Goal: Find specific page/section: Find specific page/section

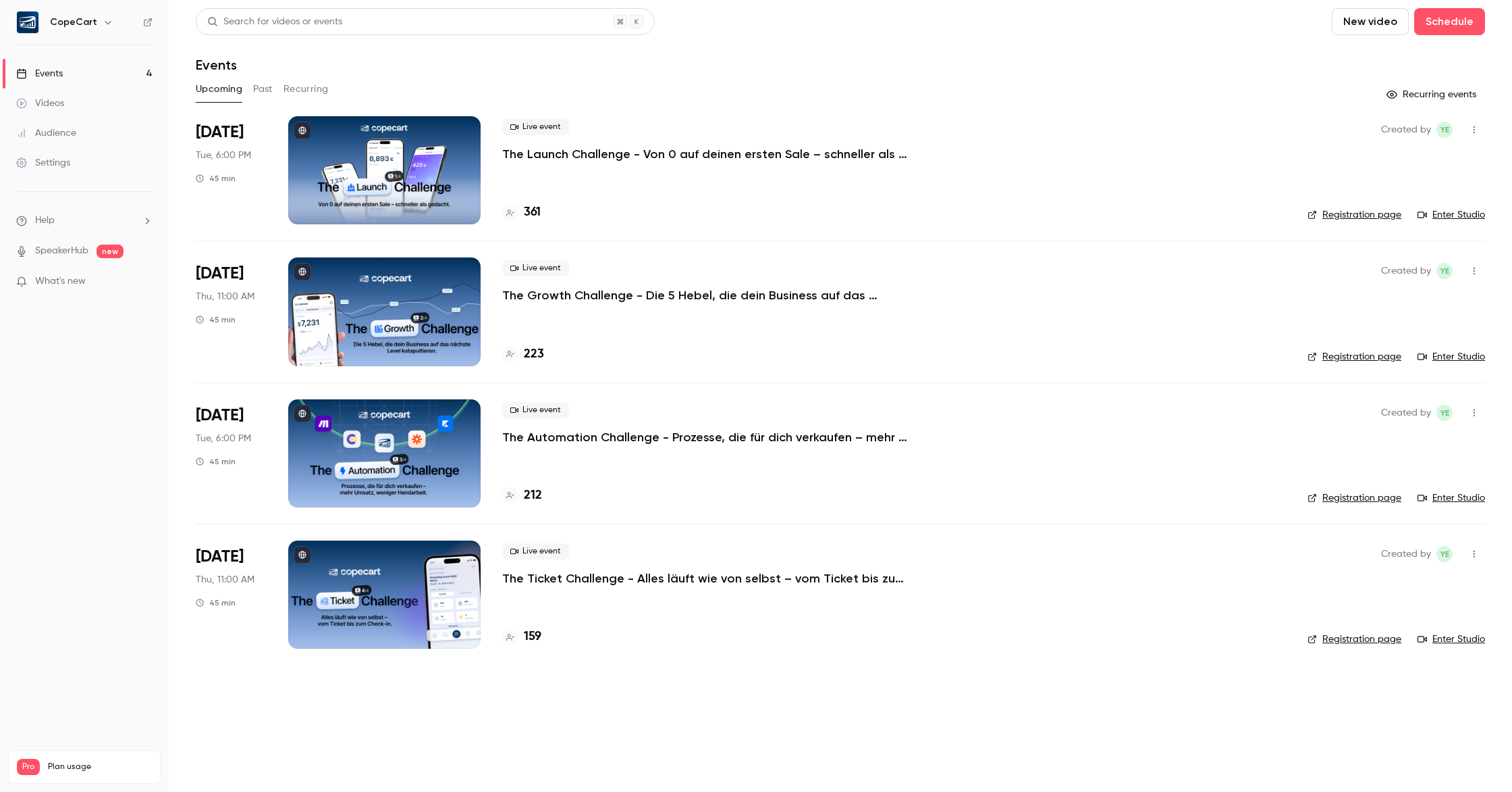
click at [400, 210] on div at bounding box center [384, 170] width 192 height 108
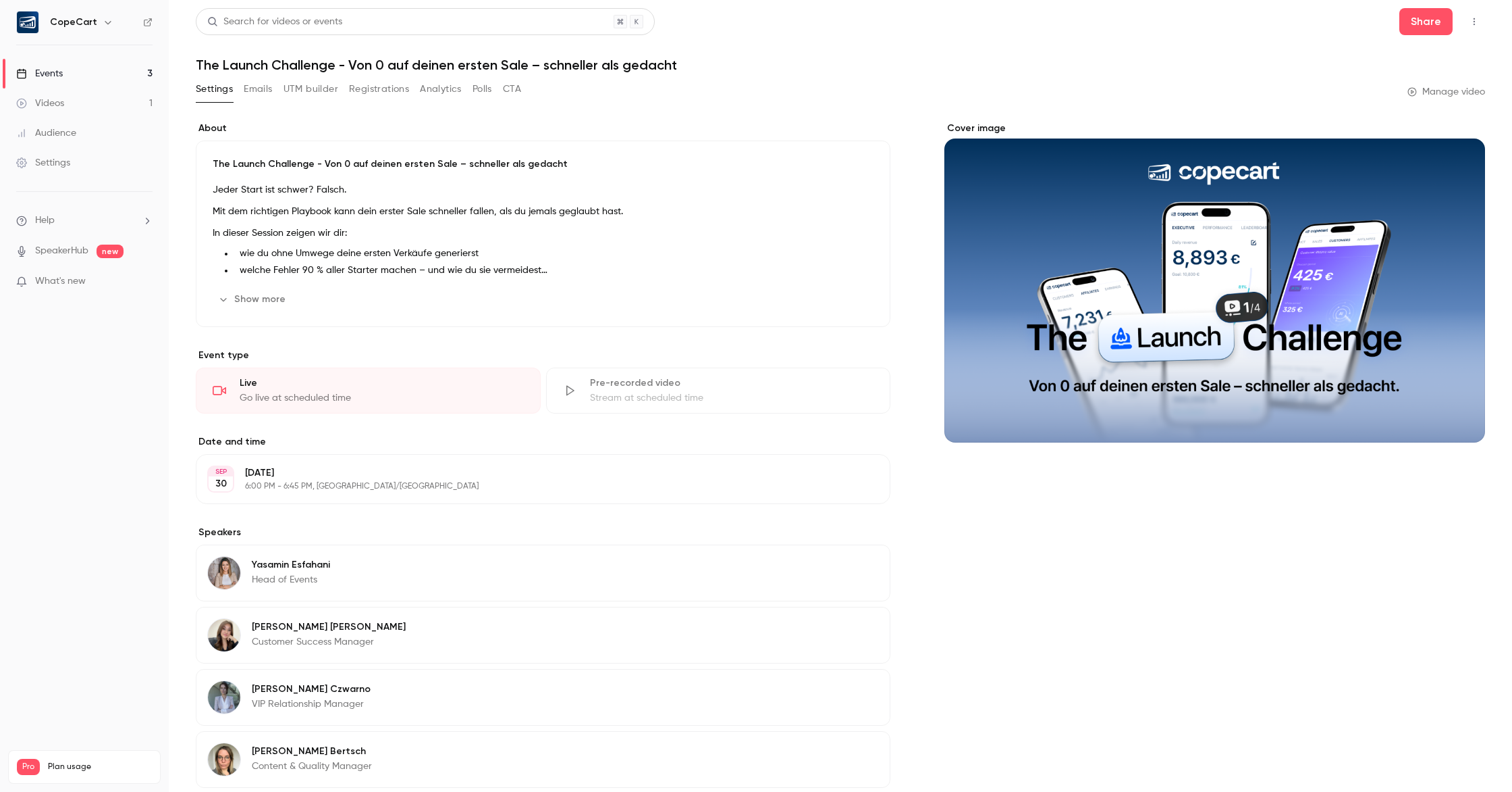
click at [512, 91] on button "CTA" at bounding box center [511, 89] width 18 height 22
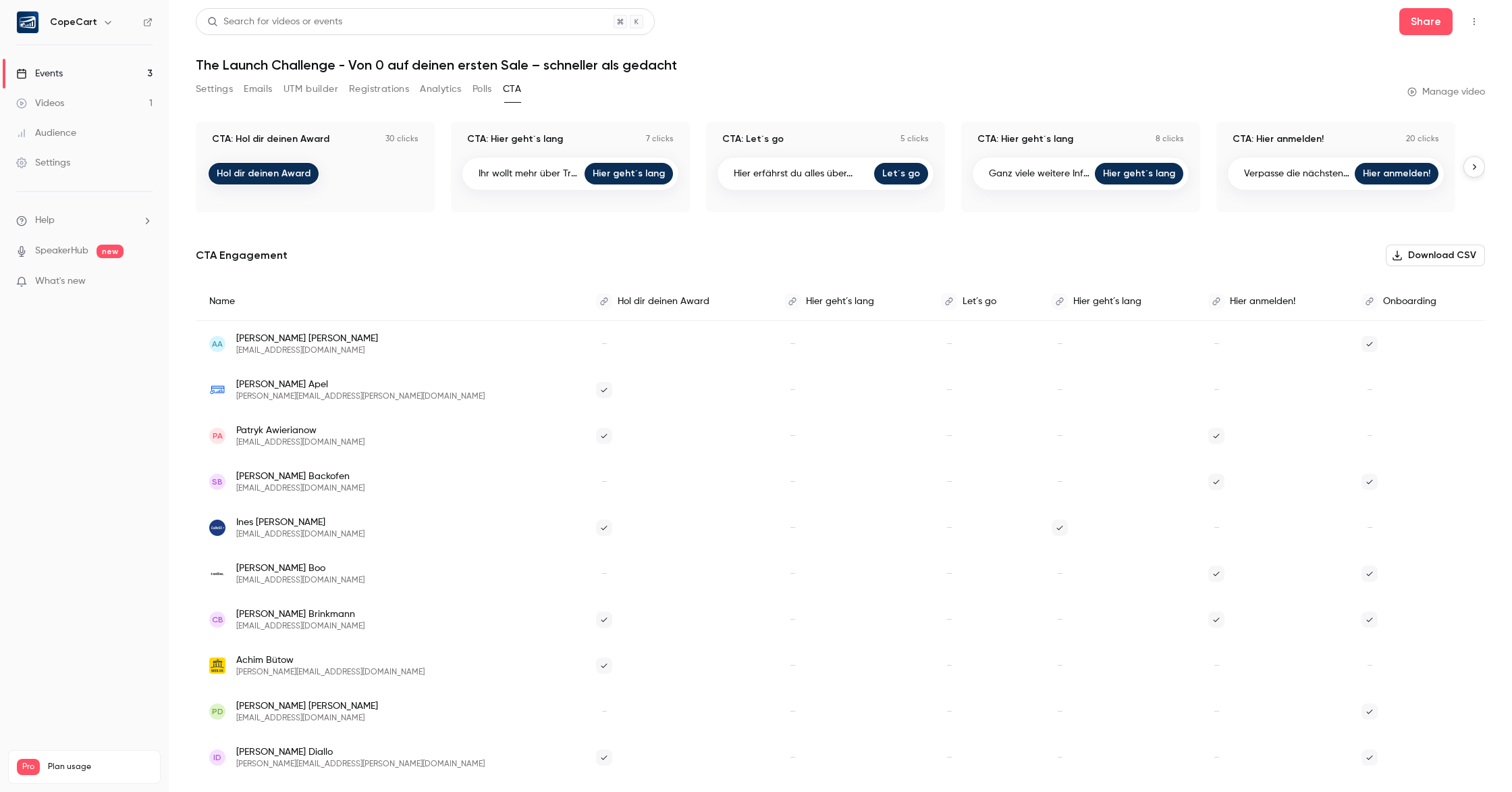
click at [203, 89] on button "Settings" at bounding box center [215, 89] width 37 height 22
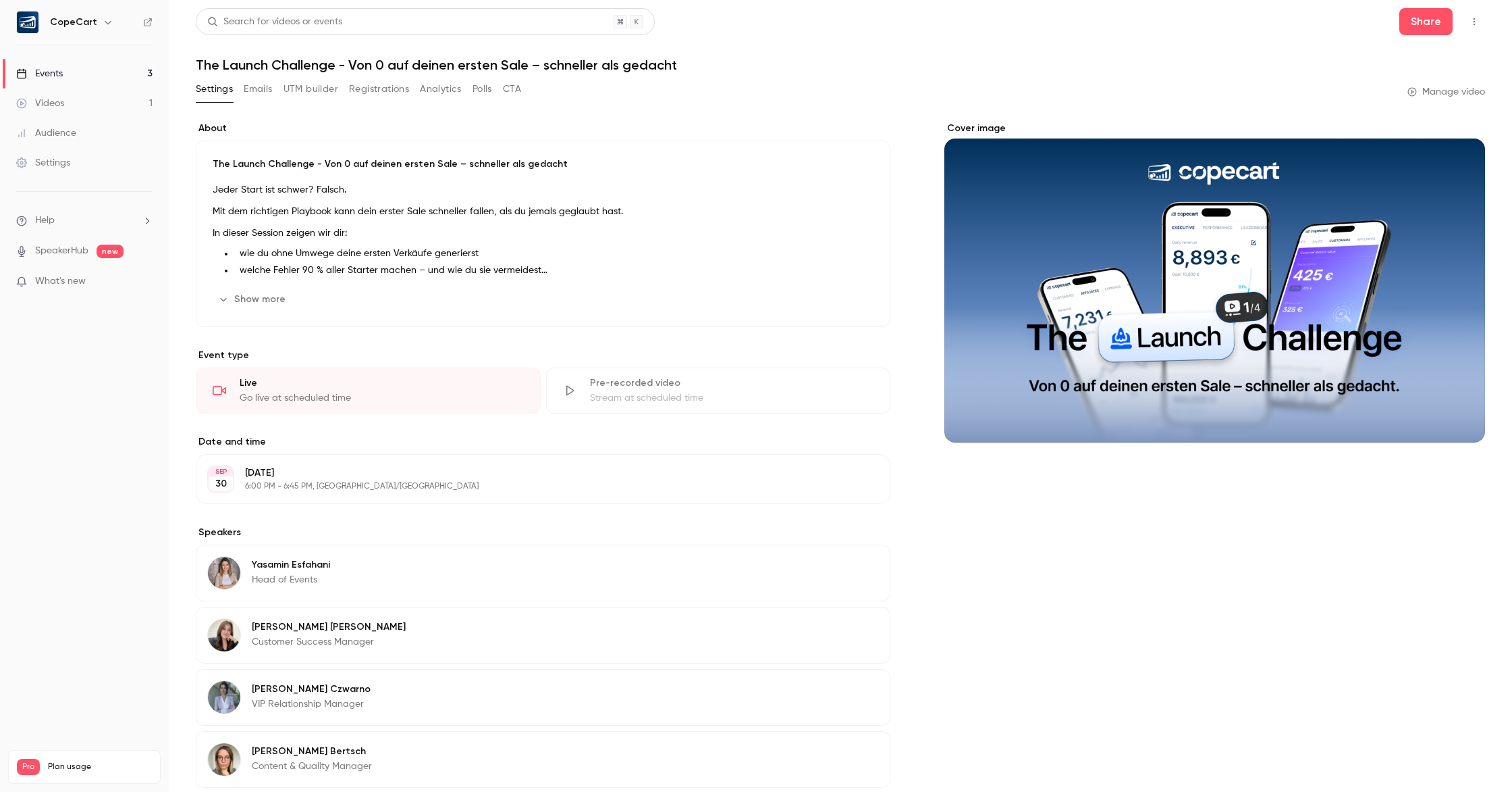
click at [263, 94] on button "Emails" at bounding box center [258, 89] width 28 height 22
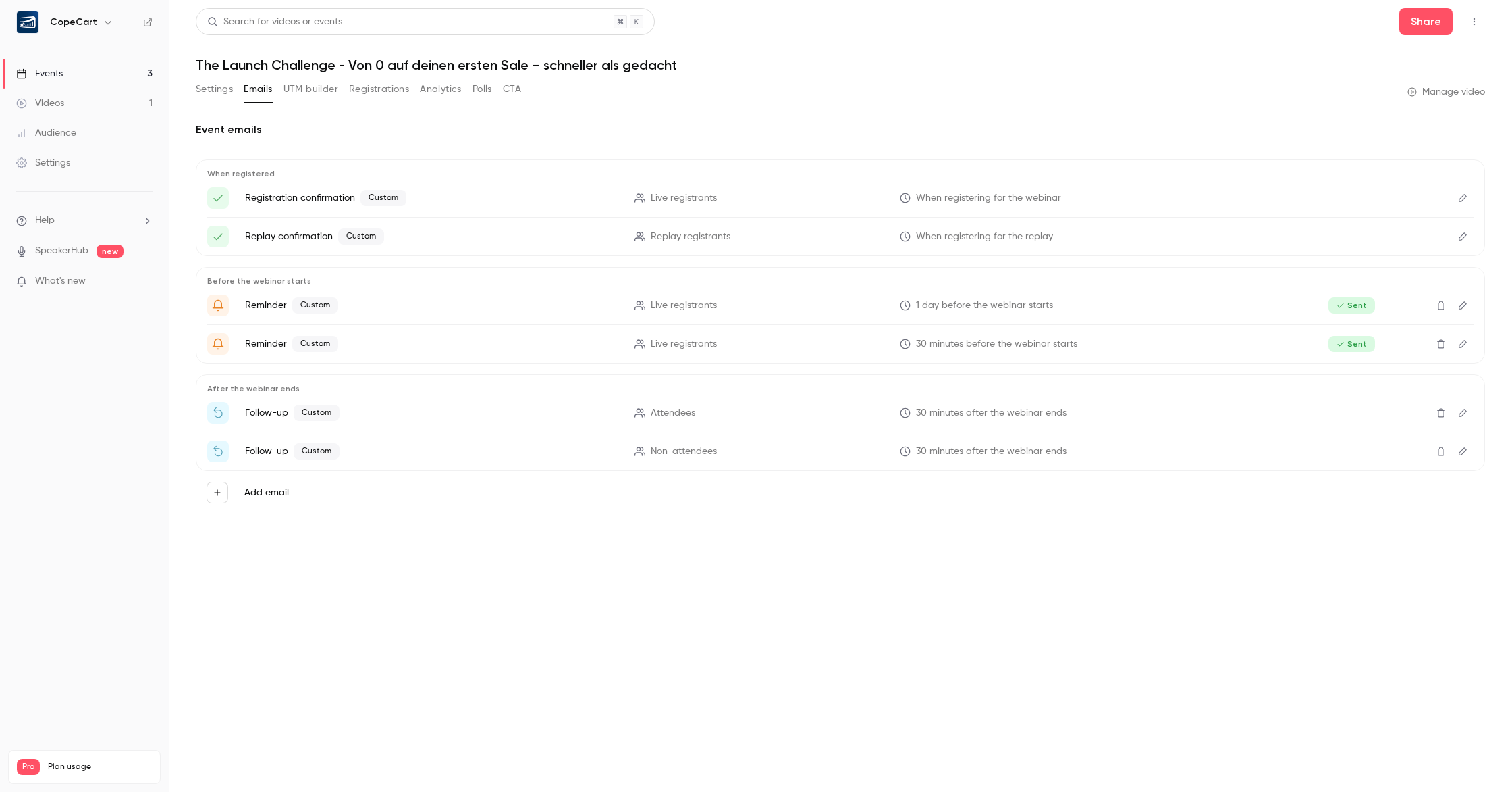
click at [398, 88] on button "Registrations" at bounding box center [379, 89] width 60 height 22
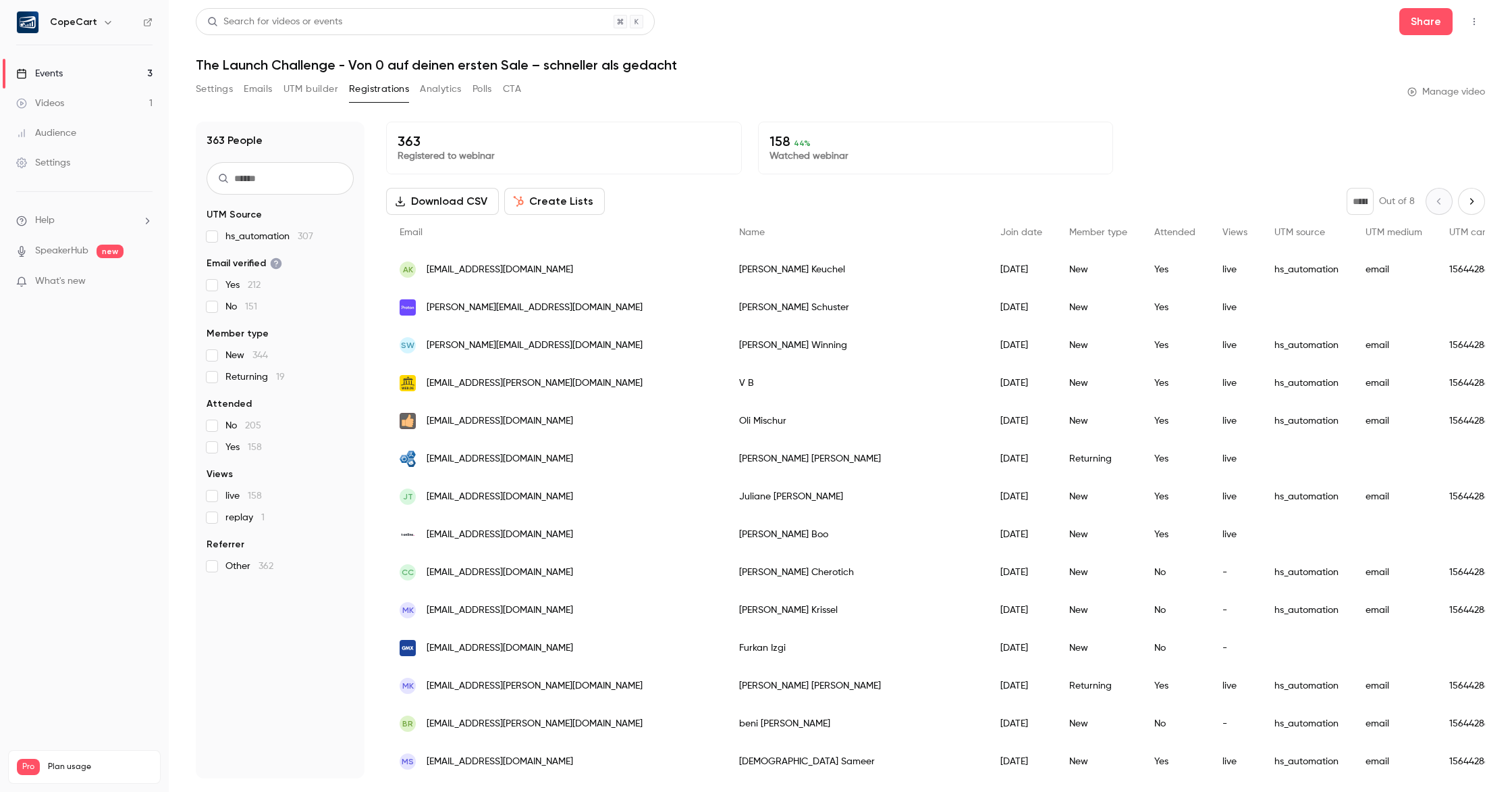
click at [452, 92] on button "Analytics" at bounding box center [441, 89] width 42 height 22
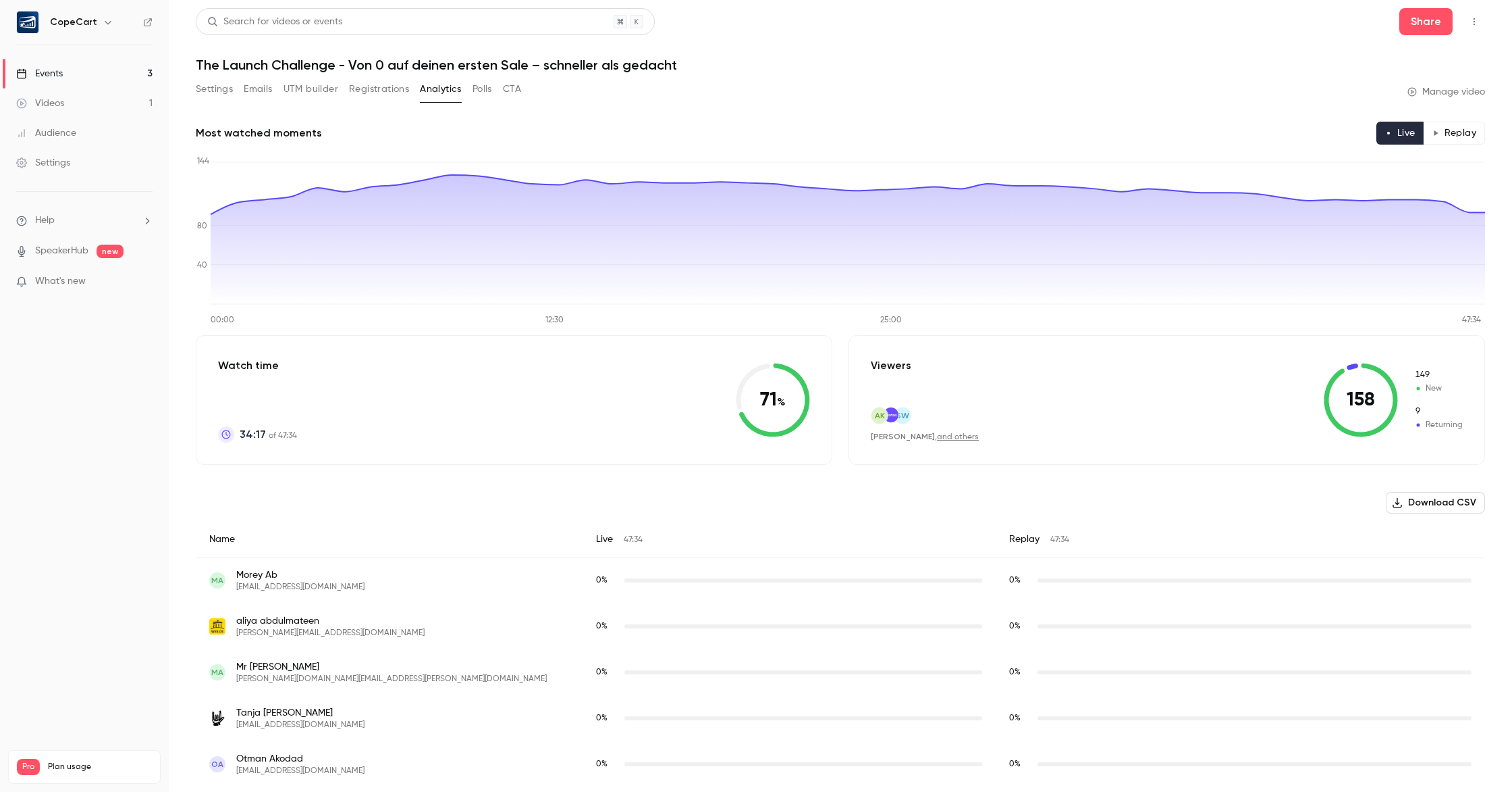
click at [421, 91] on button "Analytics" at bounding box center [441, 89] width 42 height 22
click at [378, 91] on button "Registrations" at bounding box center [379, 89] width 60 height 22
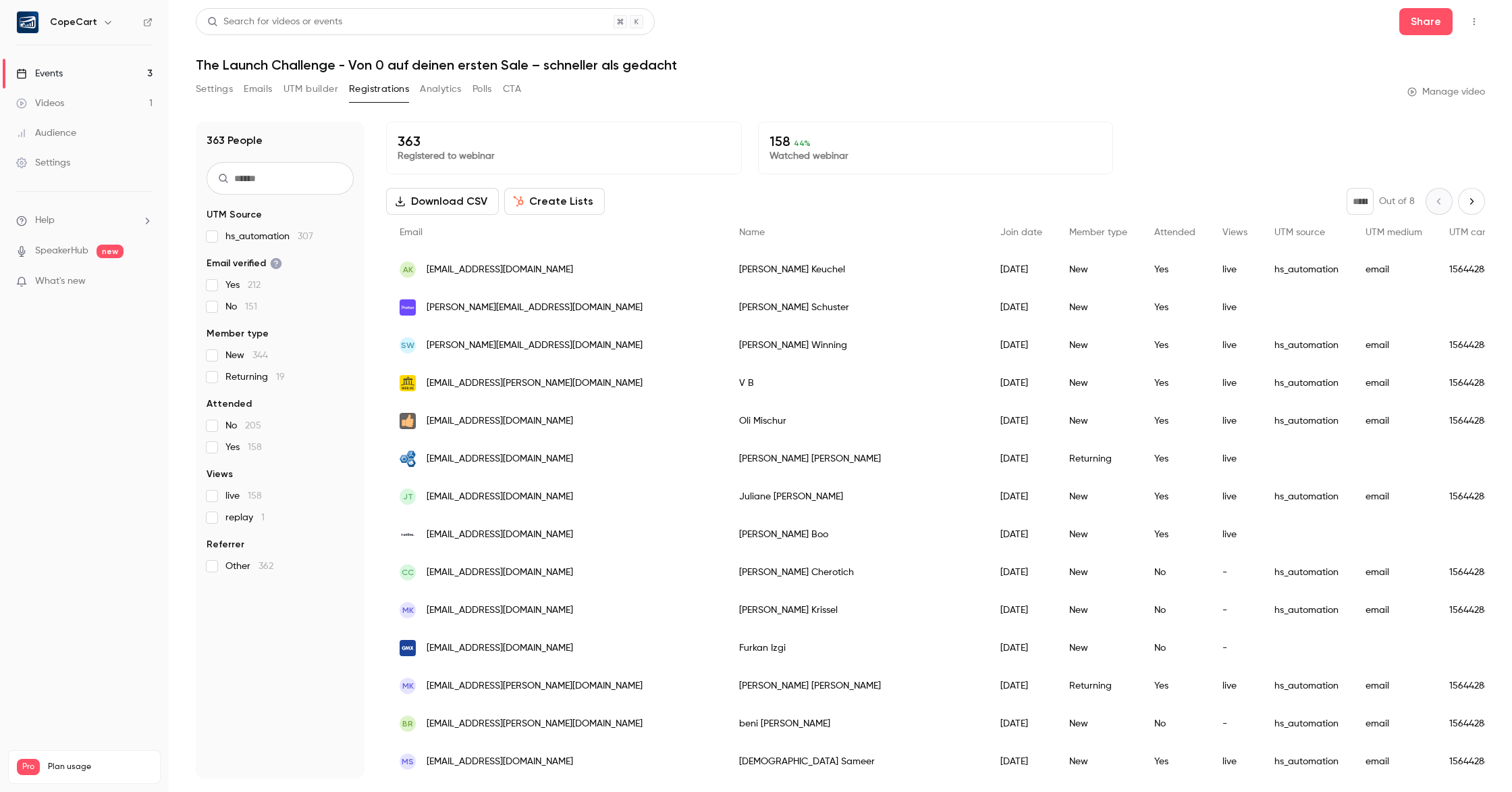
click at [222, 91] on button "Settings" at bounding box center [215, 89] width 37 height 22
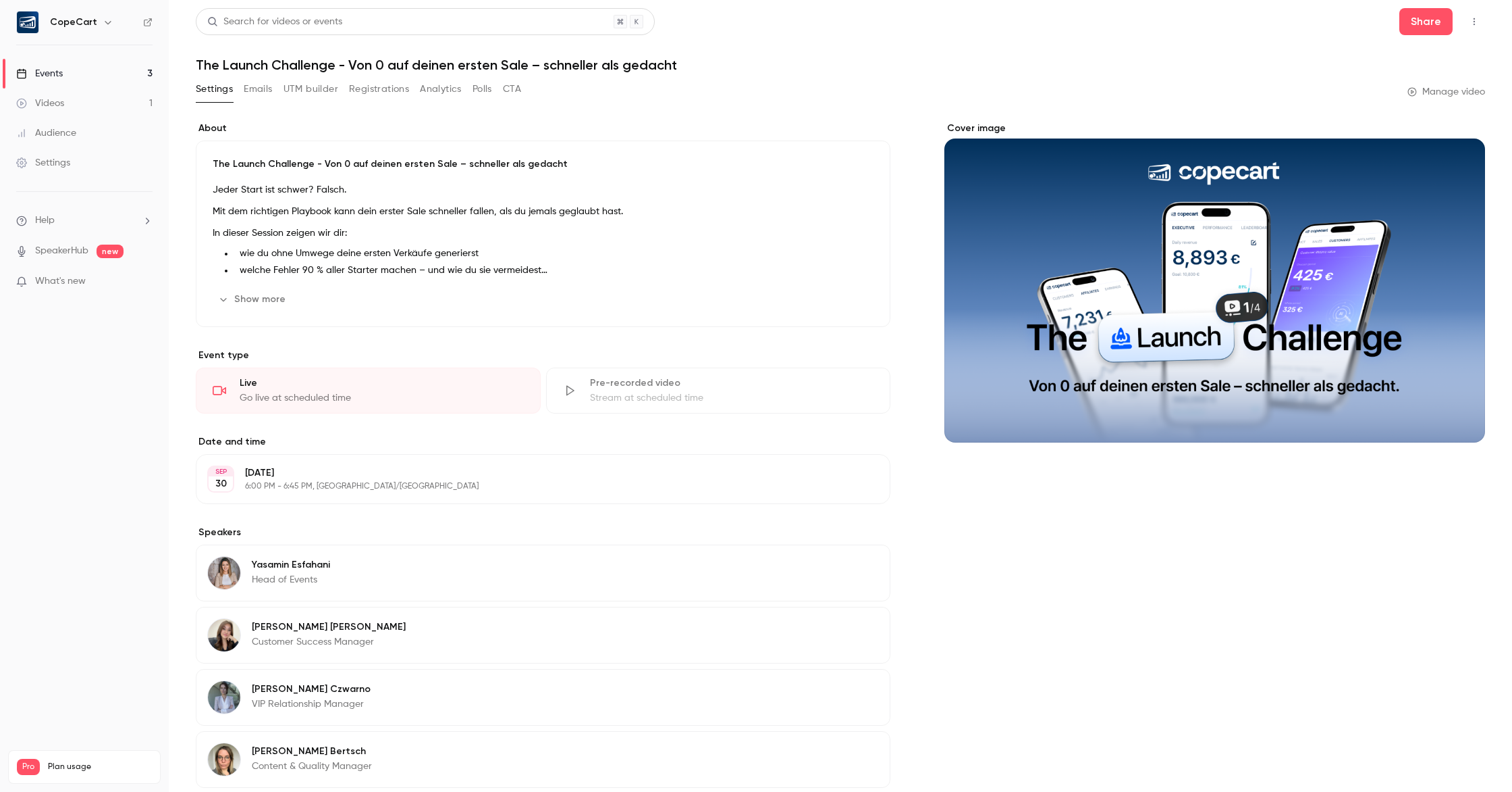
click at [118, 102] on link "Videos 1" at bounding box center [84, 103] width 169 height 30
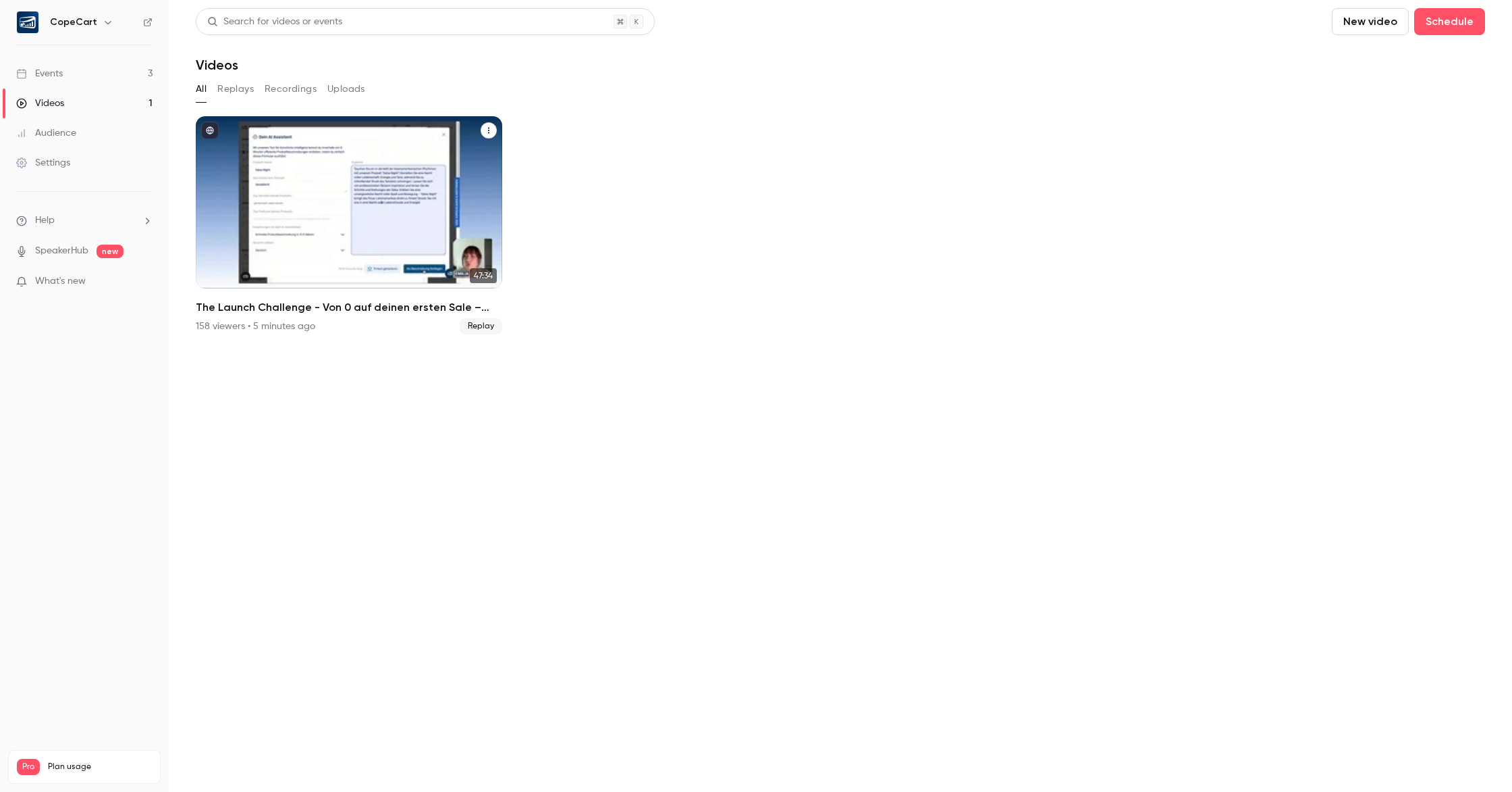
click at [318, 175] on div "The Launch Challenge - Von 0 auf deinen ersten Sale – schneller als gedacht" at bounding box center [349, 202] width 307 height 173
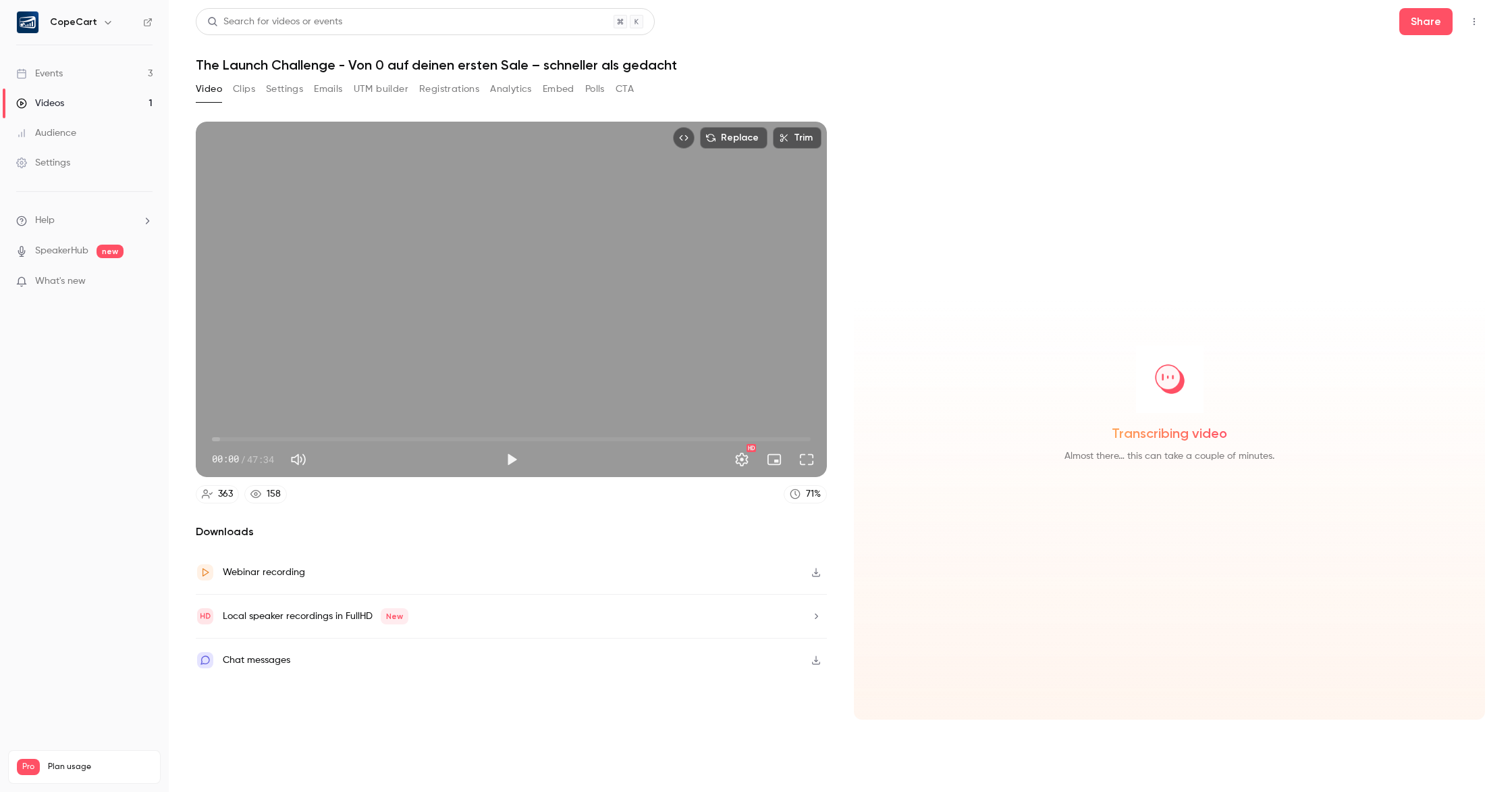
click at [247, 87] on button "Clips" at bounding box center [244, 89] width 23 height 22
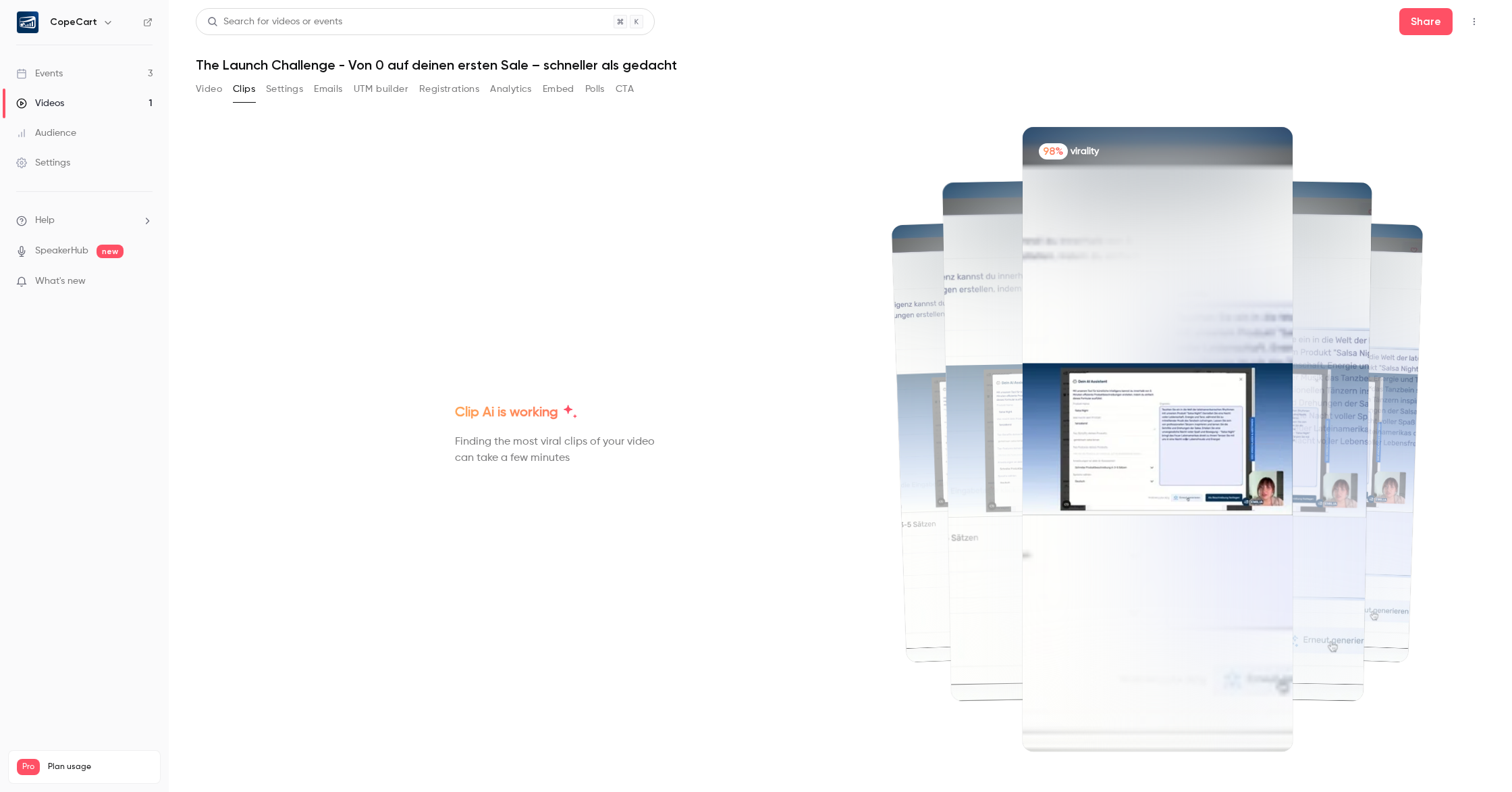
click at [284, 87] on button "Settings" at bounding box center [285, 89] width 37 height 22
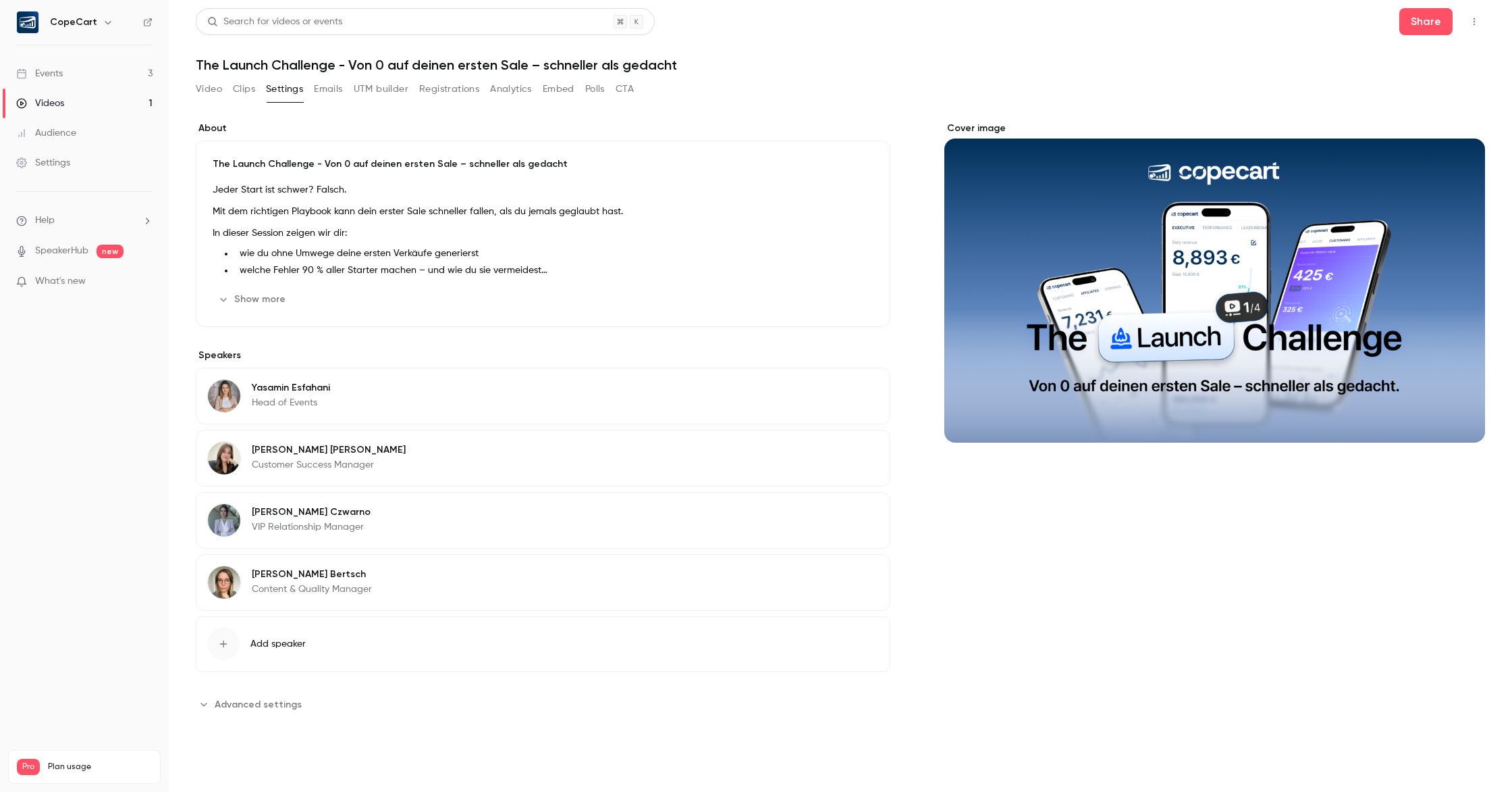
click at [326, 87] on button "Emails" at bounding box center [328, 89] width 28 height 22
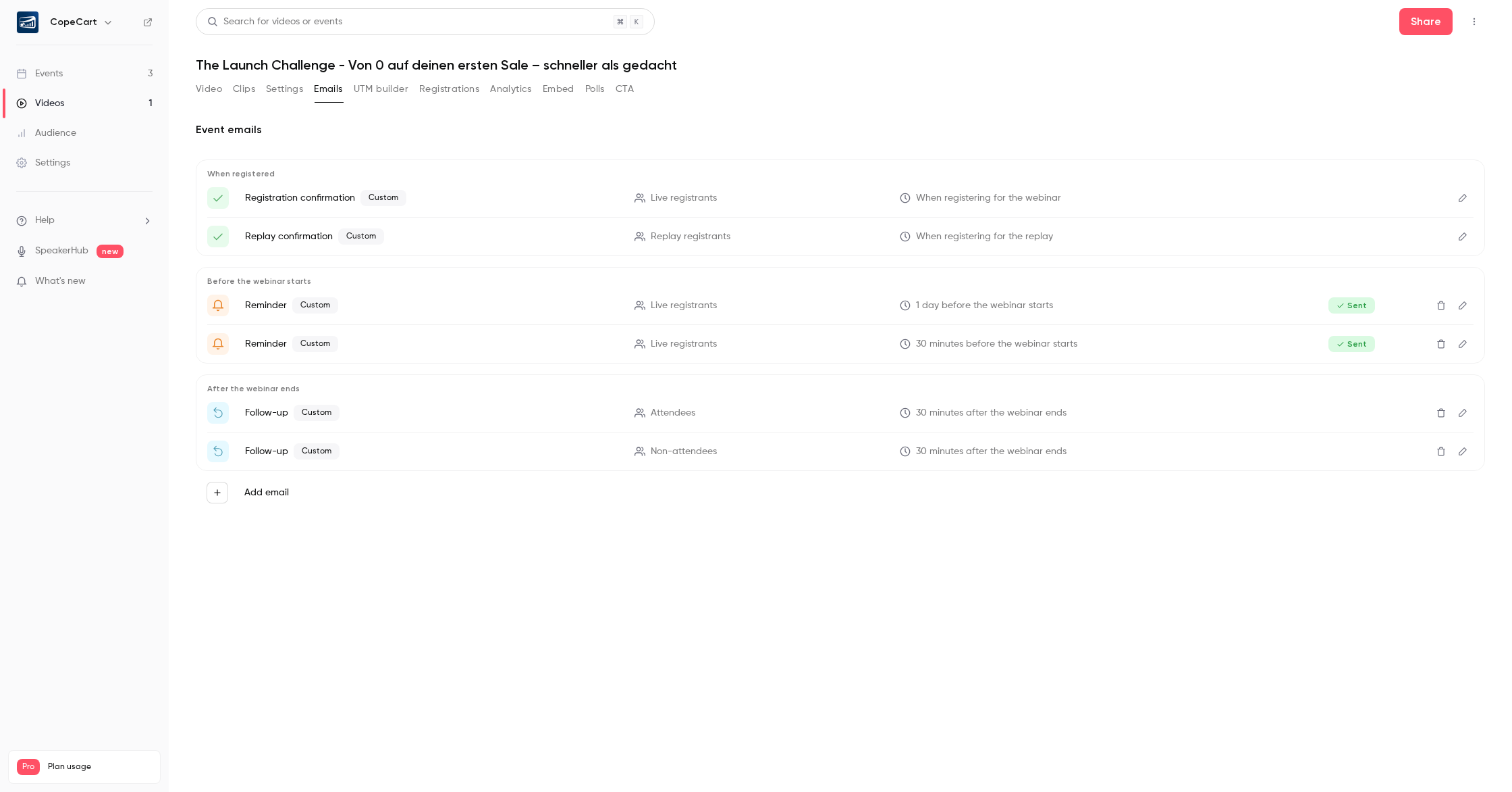
click at [392, 87] on button "UTM builder" at bounding box center [381, 89] width 55 height 22
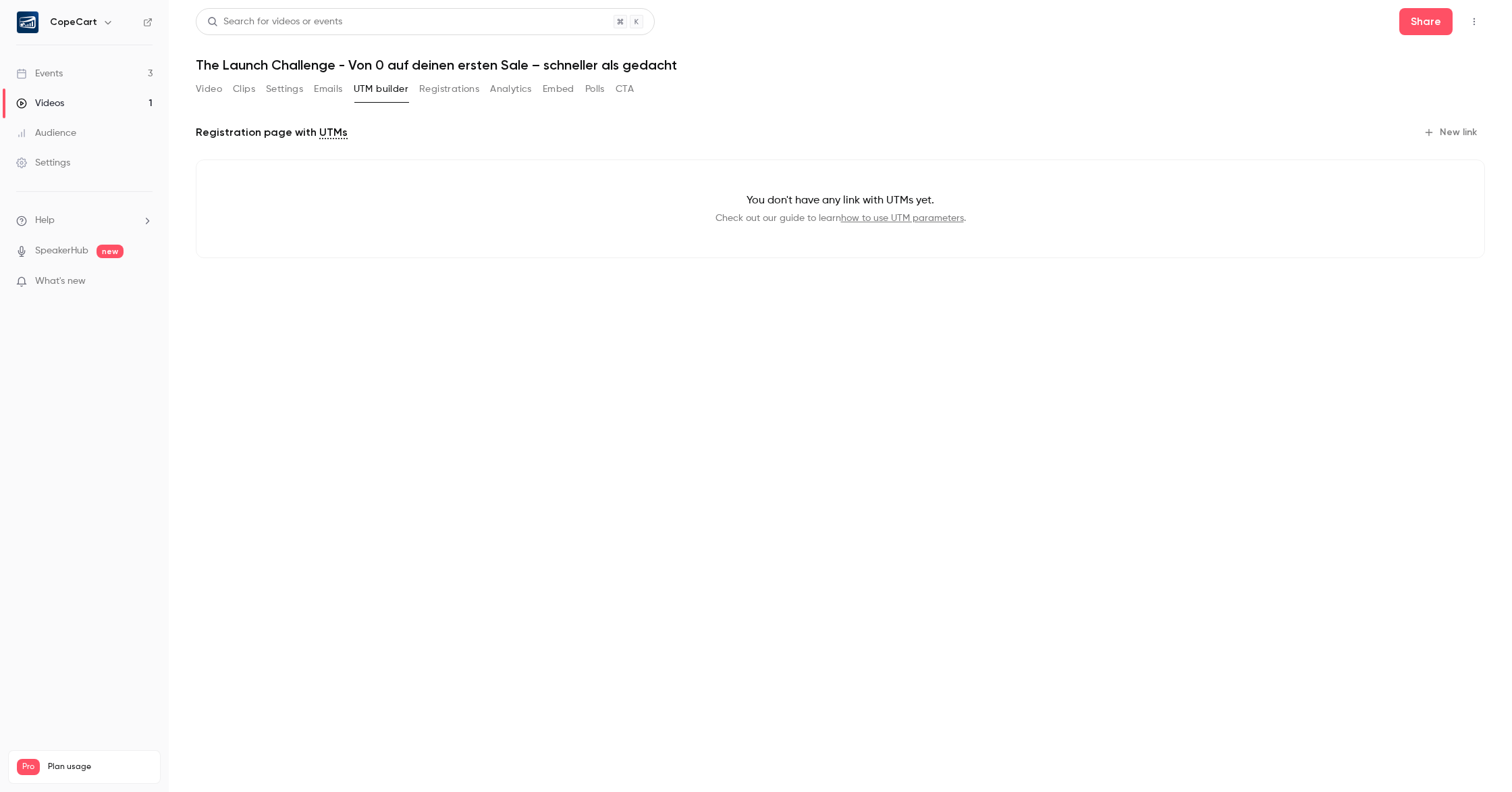
click at [464, 87] on button "Registrations" at bounding box center [449, 89] width 60 height 22
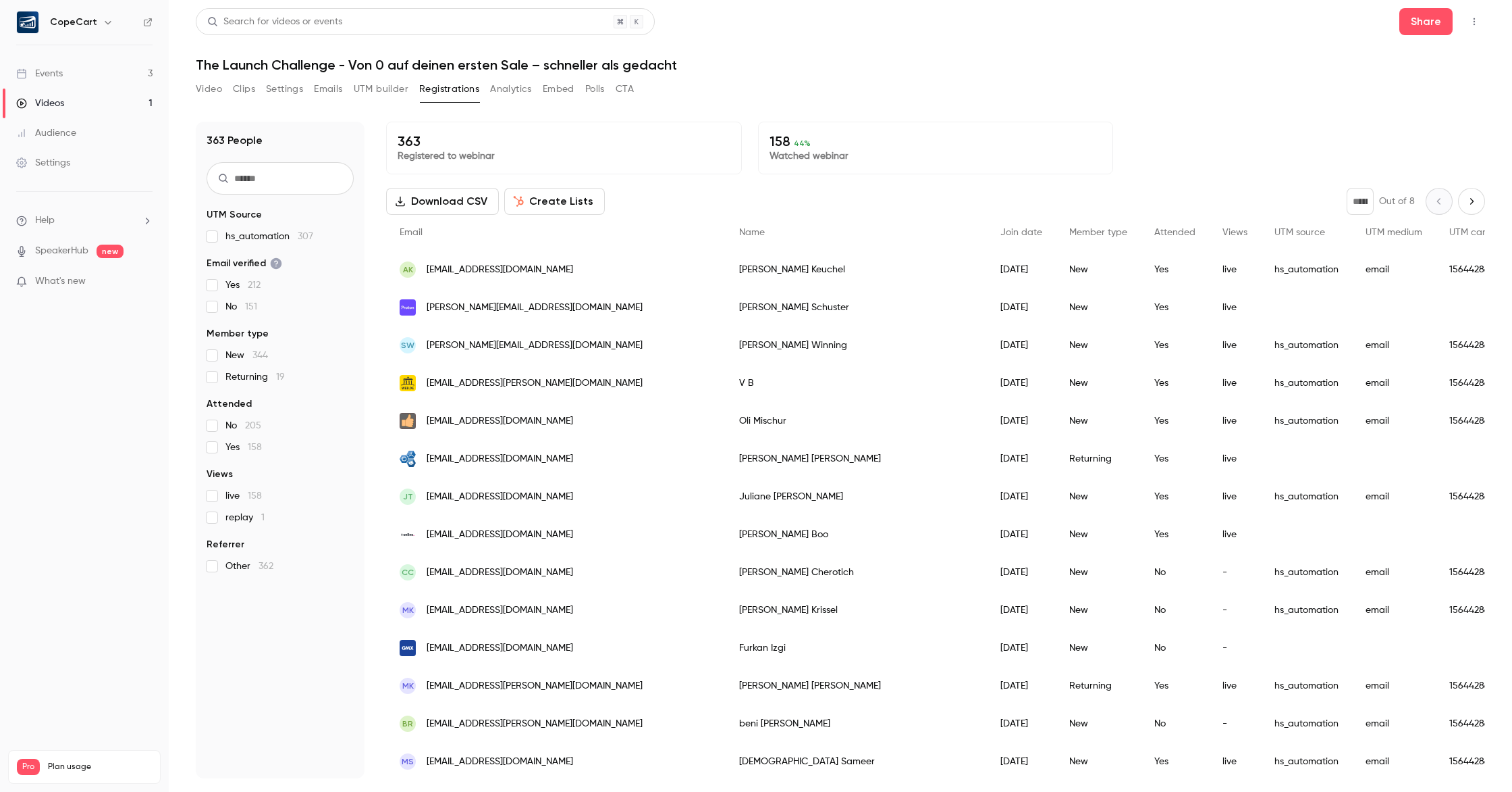
click at [496, 90] on button "Analytics" at bounding box center [511, 89] width 42 height 22
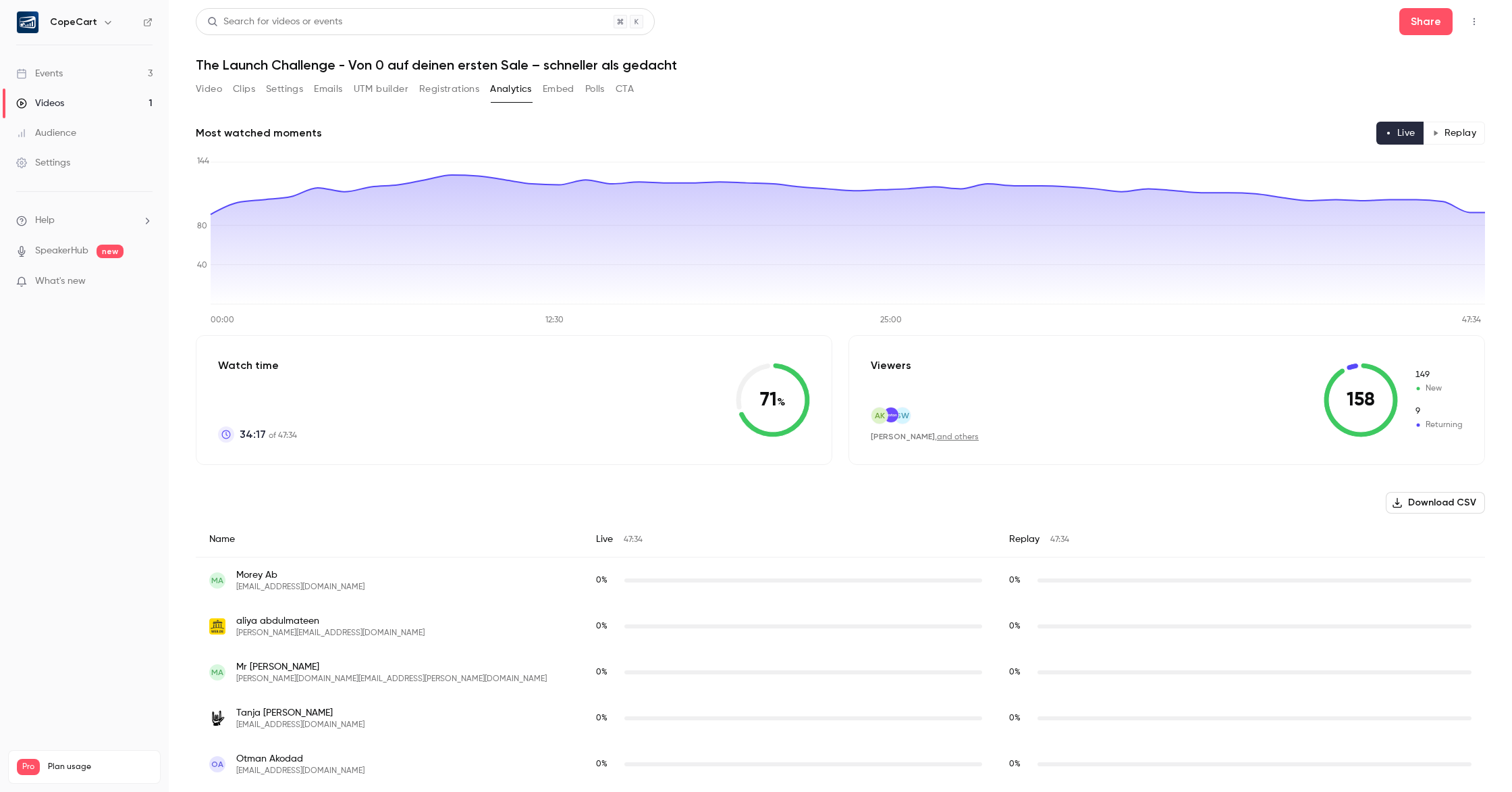
click at [559, 91] on button "Embed" at bounding box center [558, 89] width 32 height 22
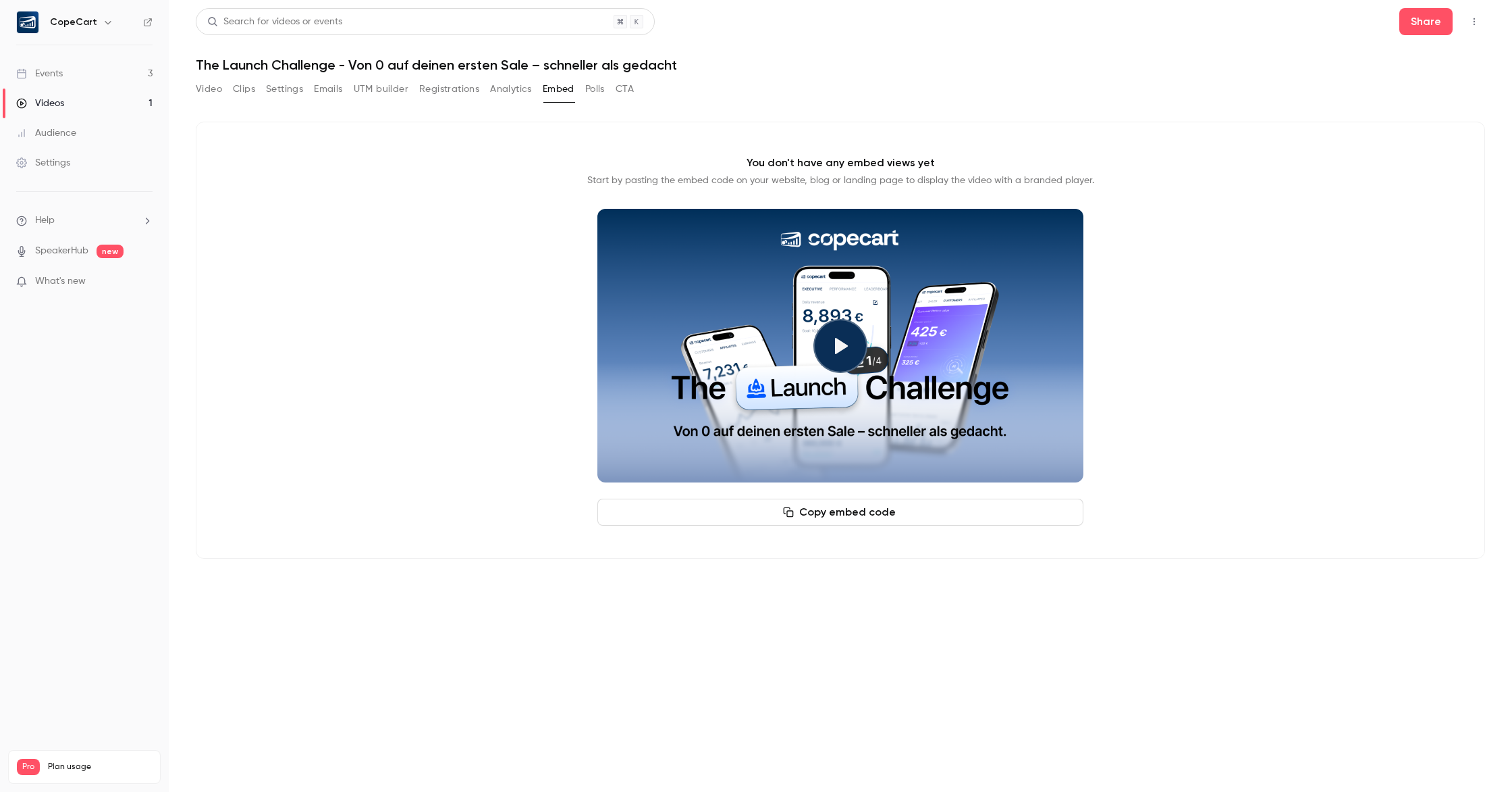
click at [599, 89] on button "Polls" at bounding box center [595, 89] width 20 height 22
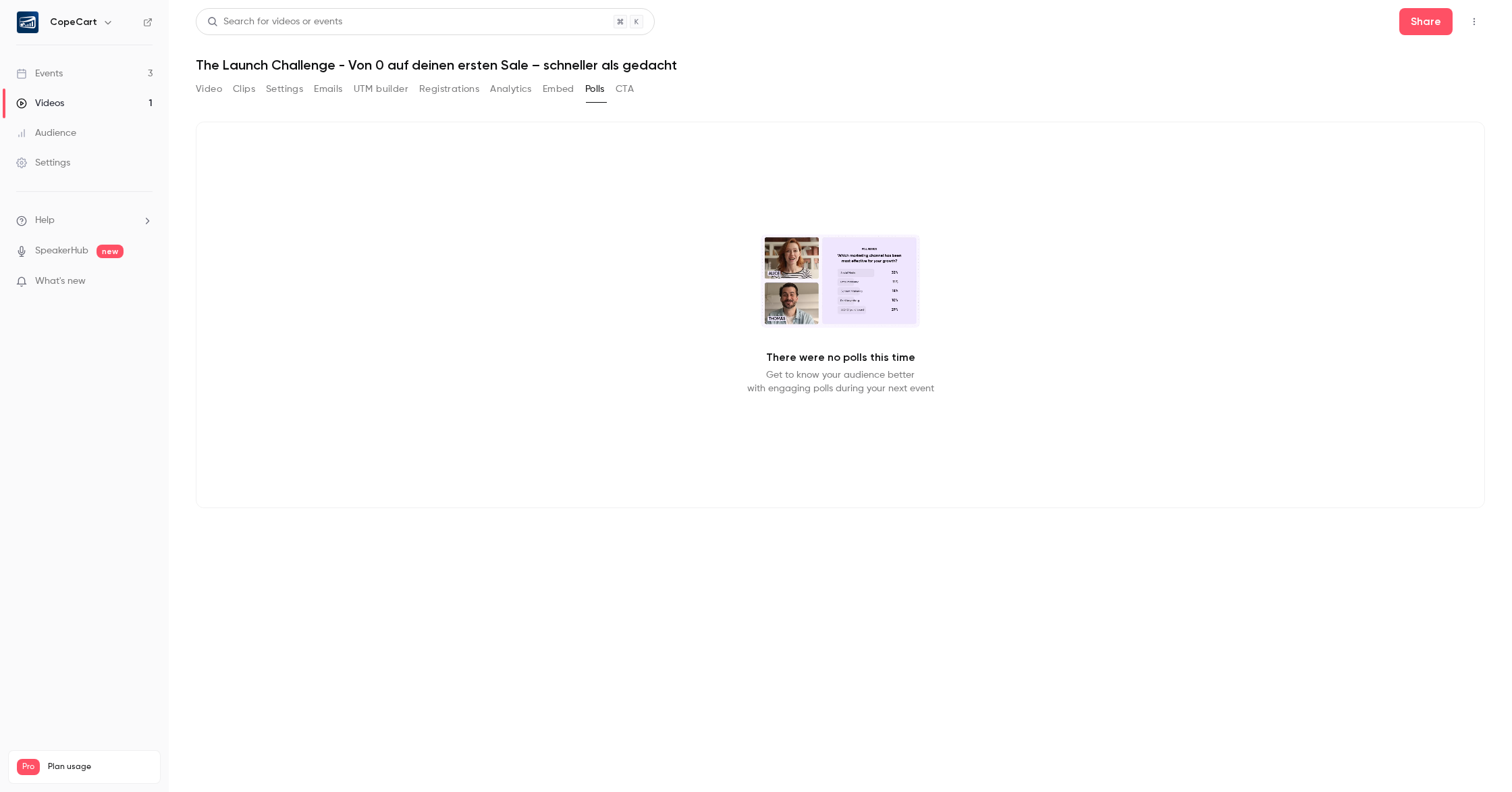
click at [631, 90] on button "CTA" at bounding box center [624, 89] width 18 height 22
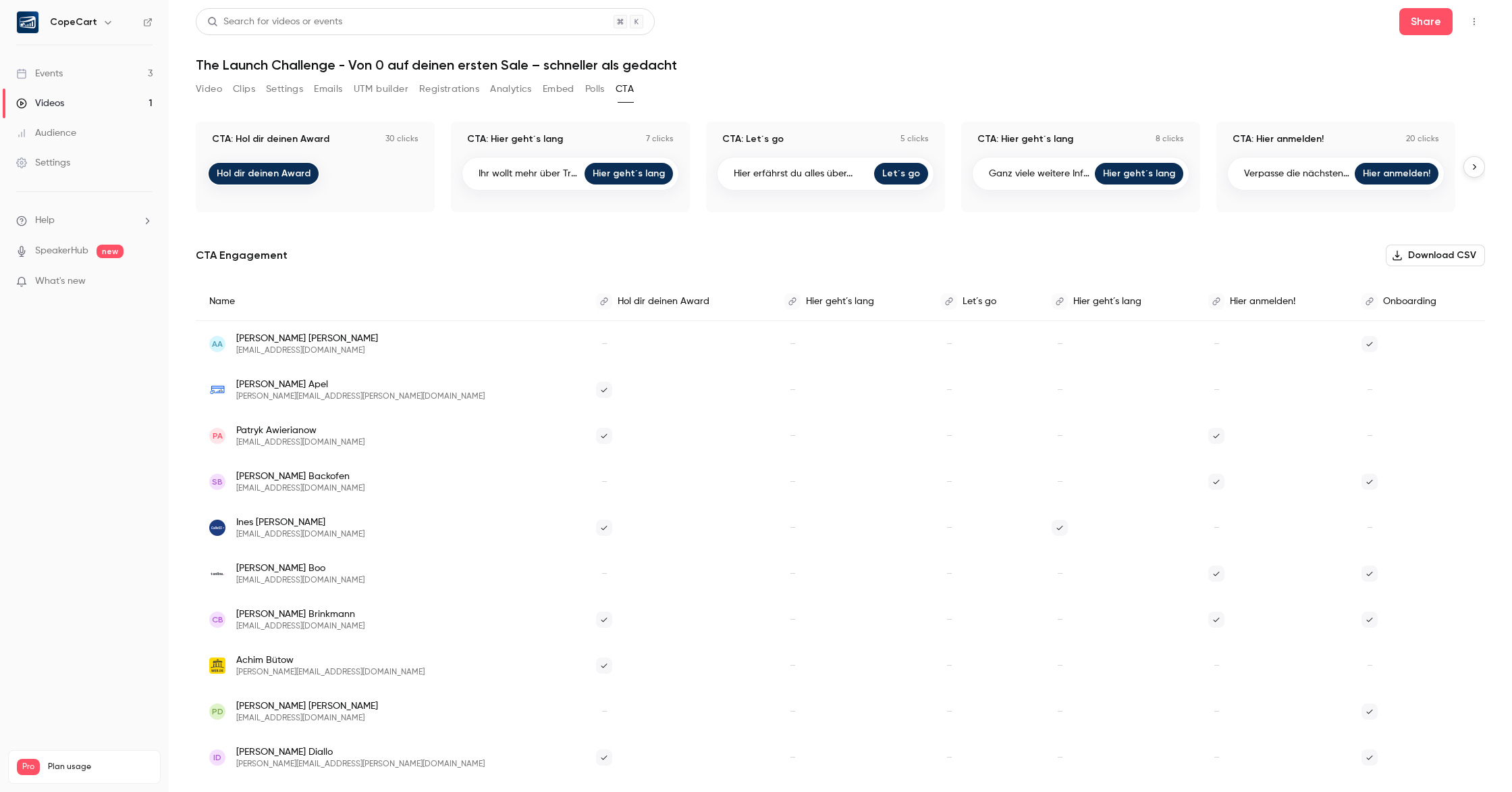
click at [202, 90] on button "Video" at bounding box center [209, 89] width 27 height 22
